Goal: Task Accomplishment & Management: Complete application form

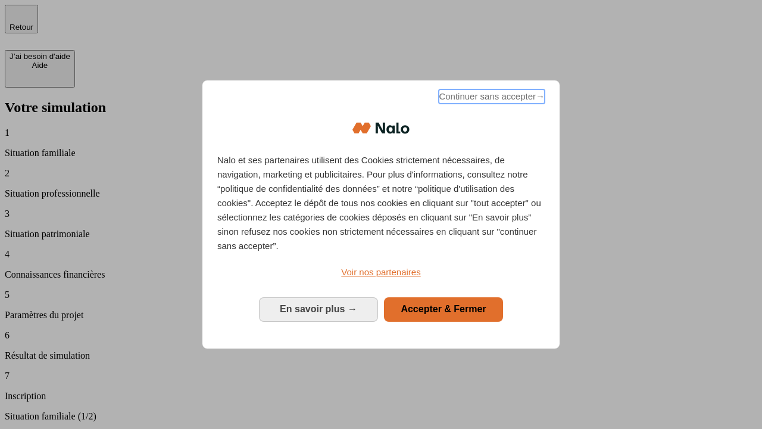
click at [491, 98] on span "Continuer sans accepter →" at bounding box center [492, 96] width 106 height 14
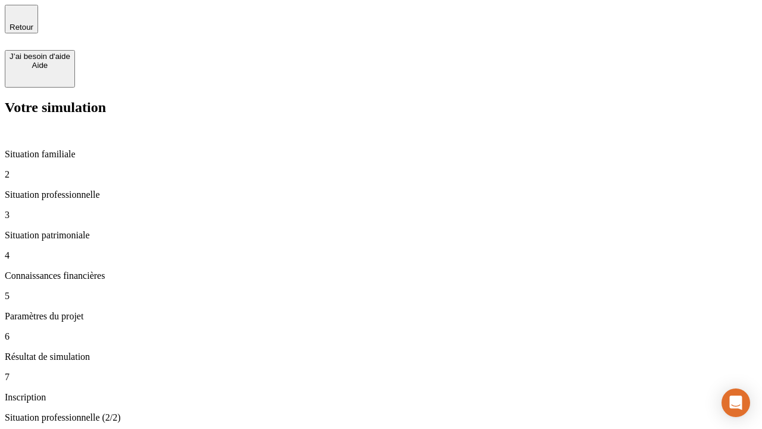
type input "30 000"
type input "40 000"
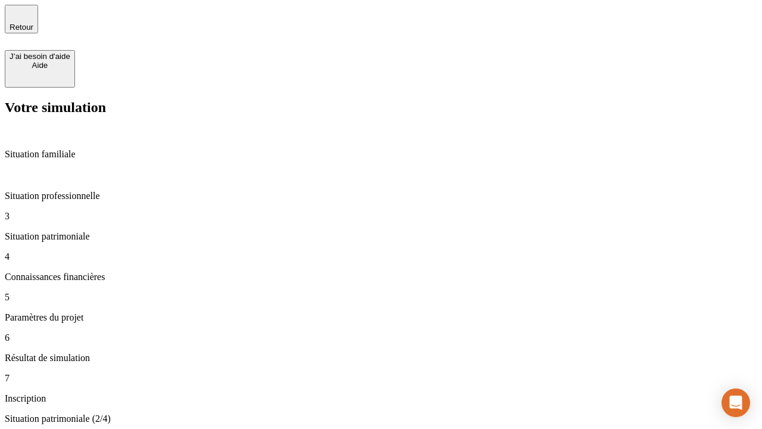
type input "1 100"
type input "20"
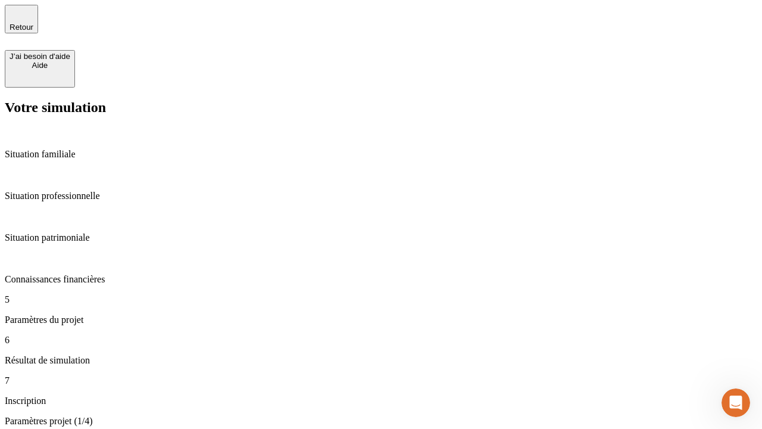
type input "40"
type input "62"
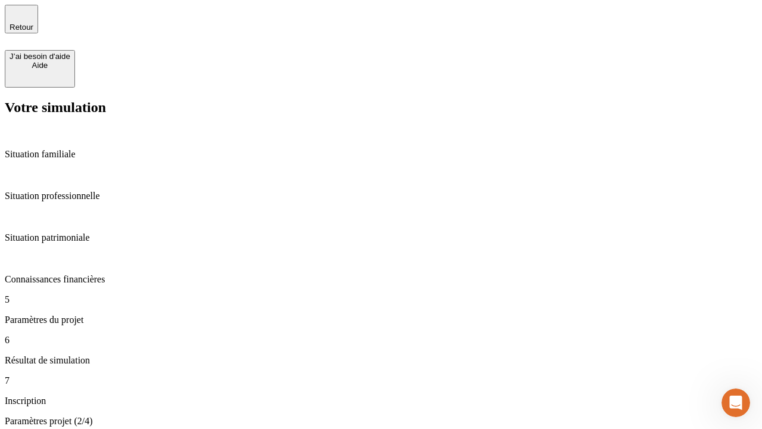
type input "50 000"
type input "640"
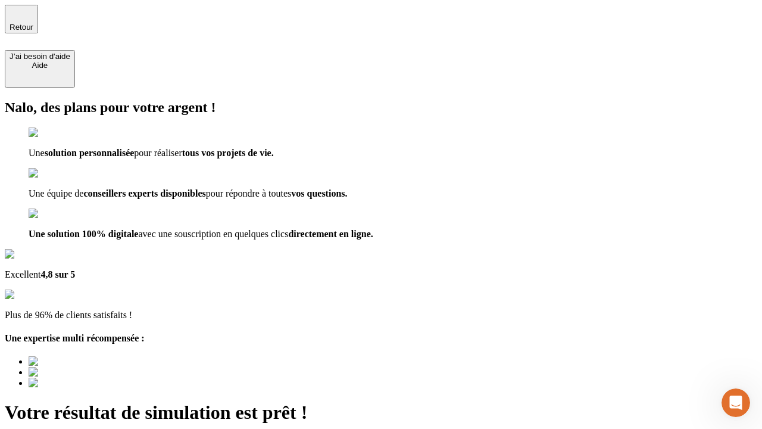
type input "[EMAIL_ADDRESS][DOMAIN_NAME]"
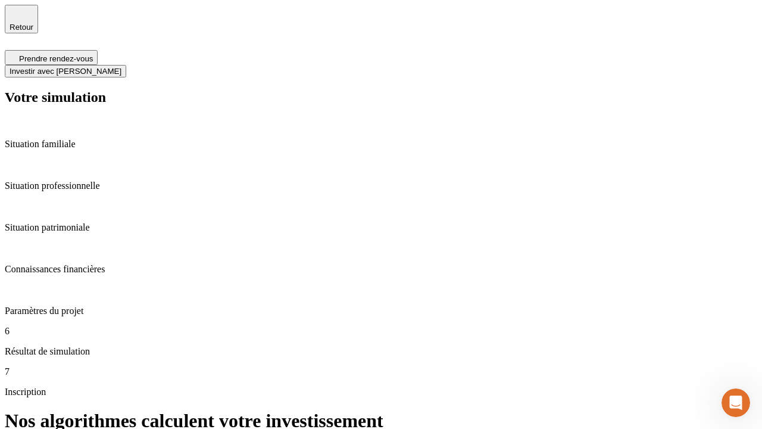
scroll to position [5, 0]
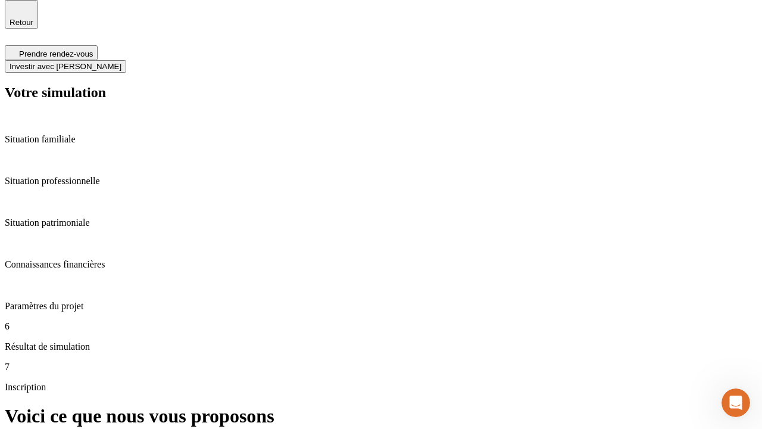
click at [121, 62] on span "Investir avec [PERSON_NAME]" at bounding box center [66, 66] width 112 height 9
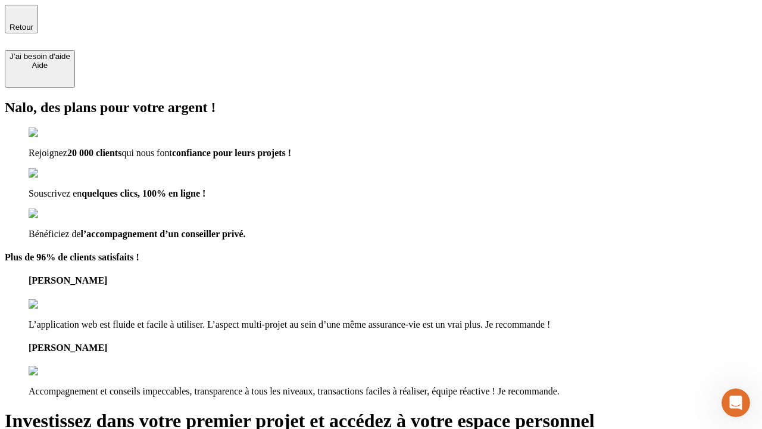
type input "[PERSON_NAME][EMAIL_ADDRESS][DOMAIN_NAME]"
